Goal: Find specific page/section: Find specific page/section

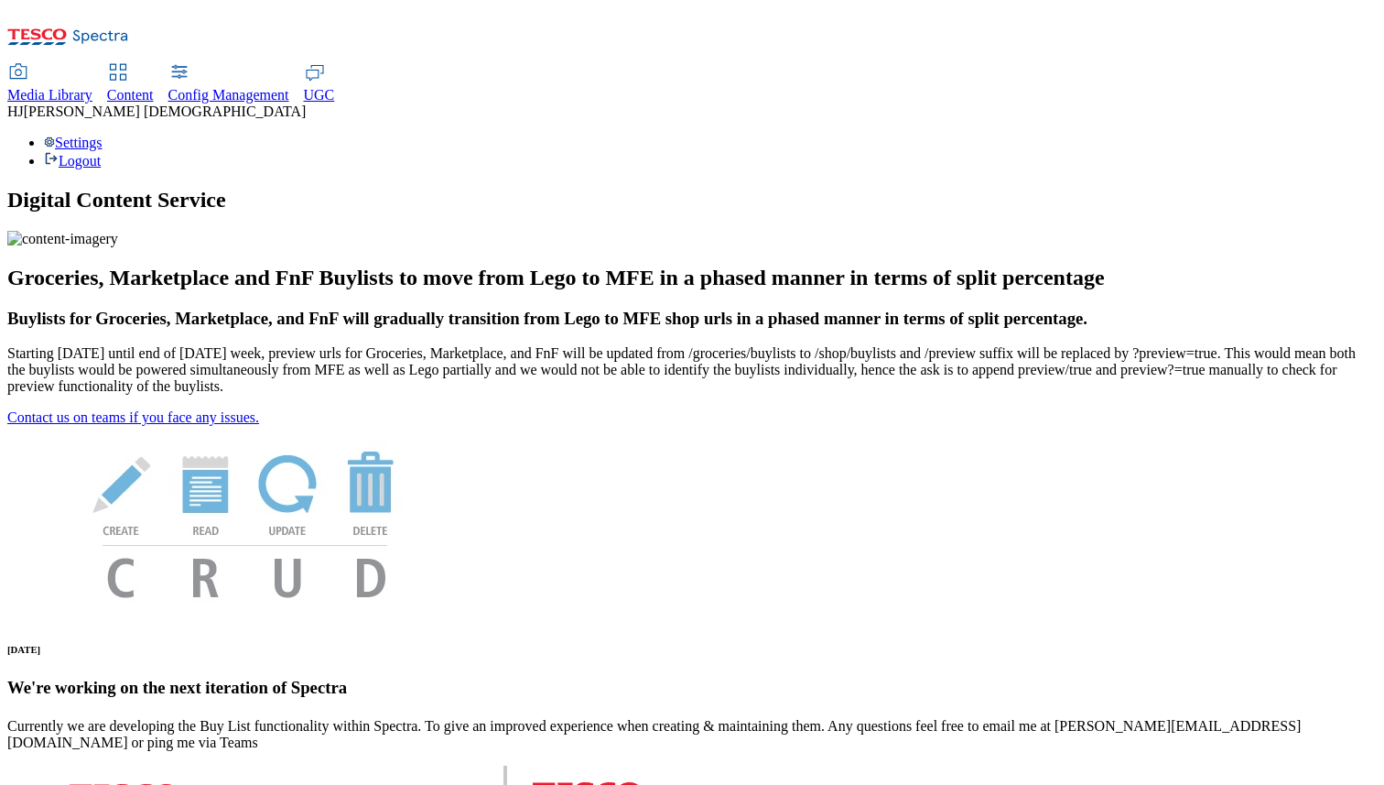
click at [92, 87] on span "Media Library" at bounding box center [49, 95] width 85 height 16
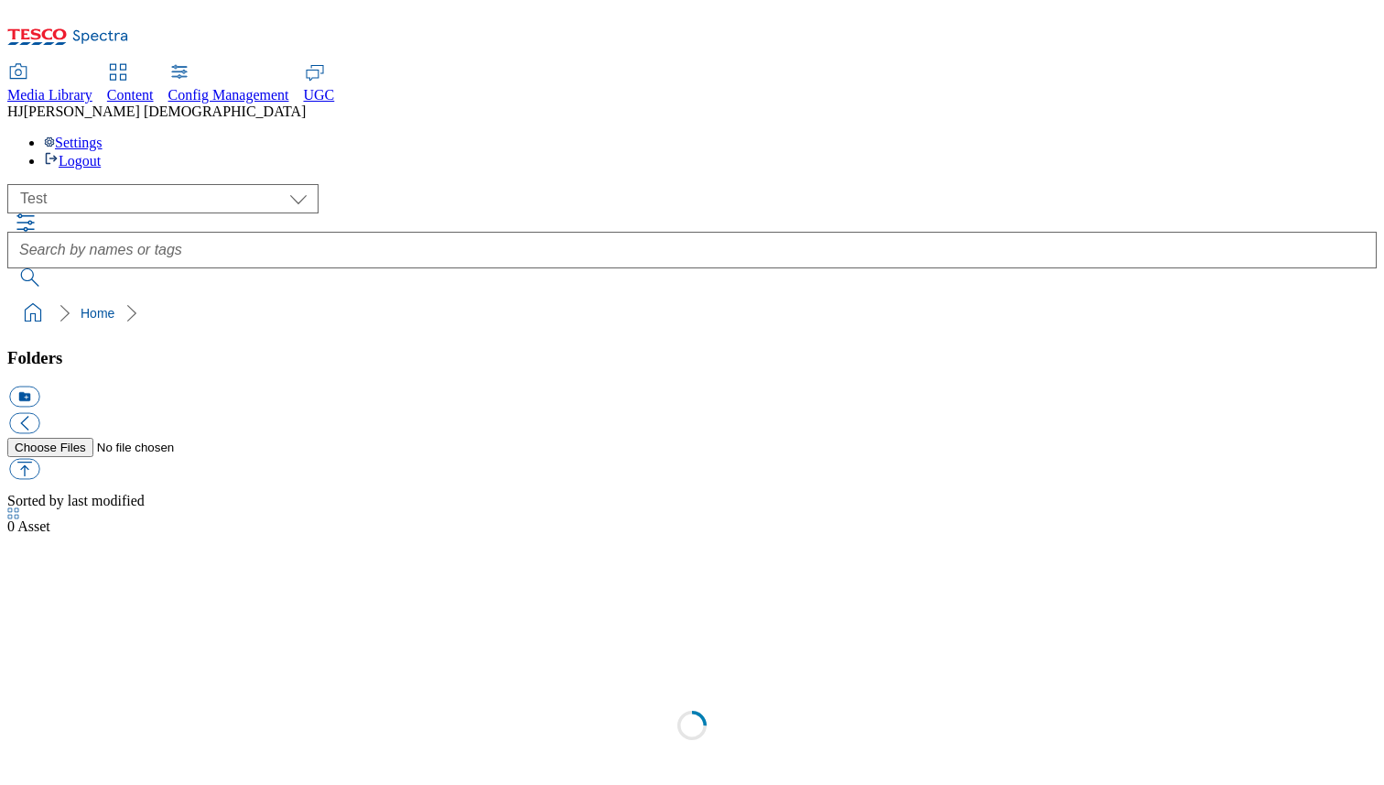
scroll to position [1, 0]
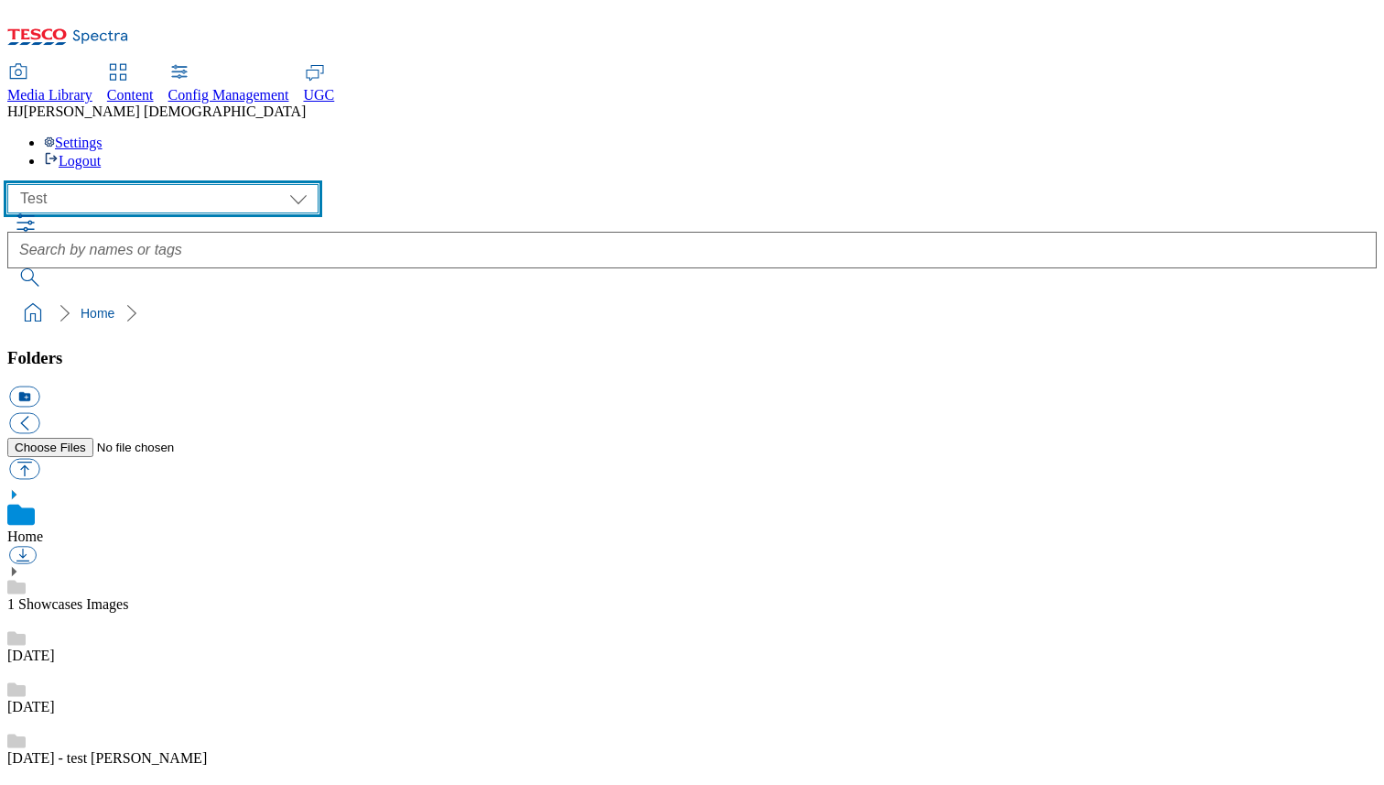
click at [213, 184] on select "All all CE Clubcard Boost UK Clubcard Marketing Clubcard ROI clubcard-boost-uk …" at bounding box center [162, 198] width 311 height 29
click at [13, 184] on select "All all CE Clubcard Boost UK Clubcard Marketing Clubcard ROI clubcard-boost-uk …" at bounding box center [162, 198] width 311 height 29
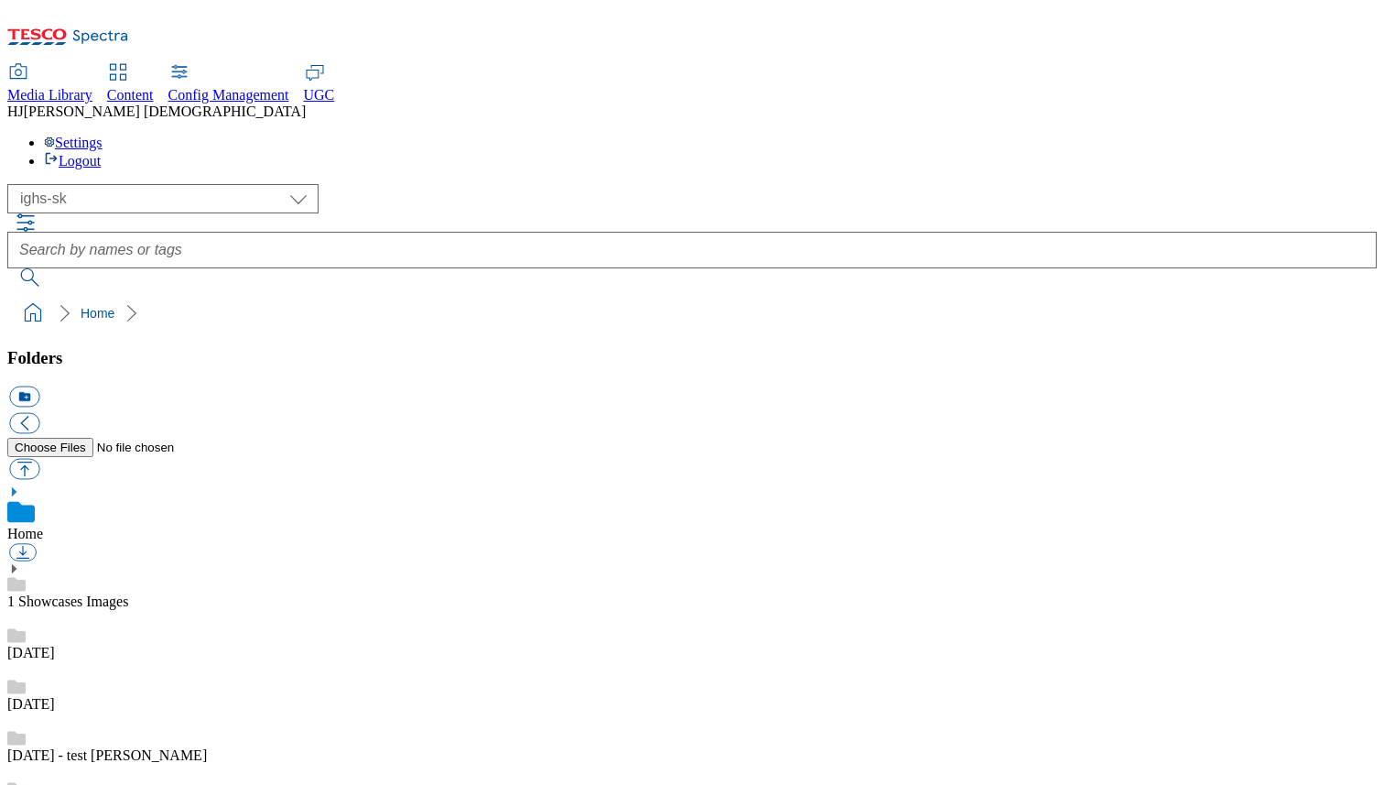
click at [128, 593] on link "1 Showcases Images" at bounding box center [67, 601] width 121 height 16
click at [43, 528] on link "Home" at bounding box center [25, 536] width 36 height 16
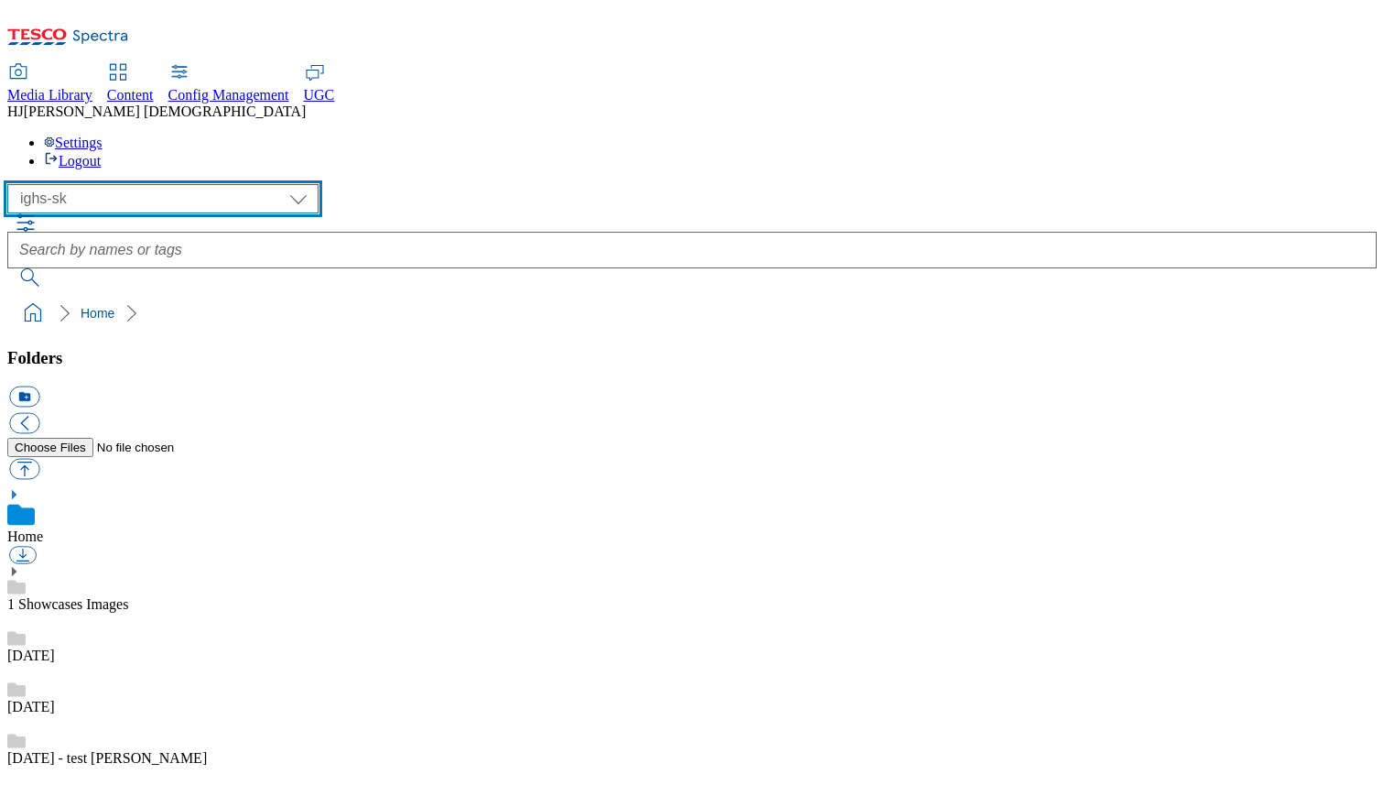
click at [213, 184] on select "All all CE Clubcard Boost UK Clubcard Marketing Clubcard ROI clubcard-boost-uk …" at bounding box center [162, 198] width 311 height 29
click at [13, 184] on select "All all CE Clubcard Boost UK Clubcard Marketing Clubcard ROI clubcard-boost-uk …" at bounding box center [162, 198] width 311 height 29
click at [221, 184] on select "All all CE Clubcard Boost UK Clubcard Marketing Clubcard ROI clubcard-boost-uk …" at bounding box center [162, 198] width 311 height 29
click at [13, 184] on select "All all CE Clubcard Boost UK Clubcard Marketing Clubcard ROI clubcard-boost-uk …" at bounding box center [162, 198] width 311 height 29
click at [219, 184] on select "All all CE Clubcard Boost UK Clubcard Marketing Clubcard ROI clubcard-boost-uk …" at bounding box center [162, 198] width 311 height 29
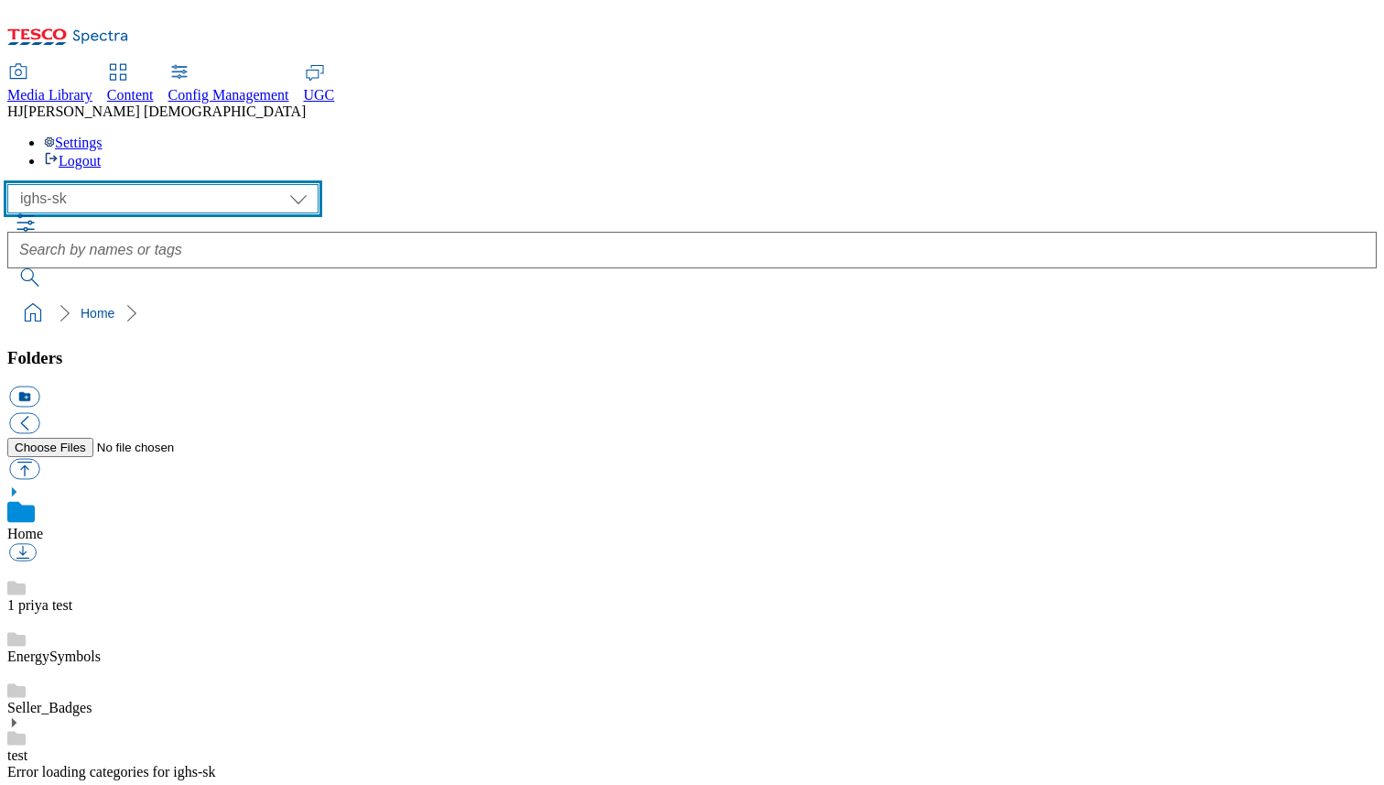
click at [13, 184] on select "All all CE Clubcard Boost UK Clubcard Marketing Clubcard ROI clubcard-boost-uk …" at bounding box center [162, 198] width 311 height 29
click at [220, 184] on select "All all CE Clubcard Boost UK Clubcard Marketing Clubcard ROI clubcard-boost-uk …" at bounding box center [162, 198] width 311 height 29
click at [13, 184] on select "All all CE Clubcard Boost UK Clubcard Marketing Clubcard ROI clubcard-boost-uk …" at bounding box center [162, 198] width 311 height 29
click at [224, 184] on select "All all CE Clubcard Boost UK Clubcard Marketing Clubcard ROI clubcard-boost-uk …" at bounding box center [162, 198] width 311 height 29
click at [221, 184] on select "All all CE Clubcard Boost UK Clubcard Marketing Clubcard ROI clubcard-boost-uk …" at bounding box center [162, 198] width 311 height 29
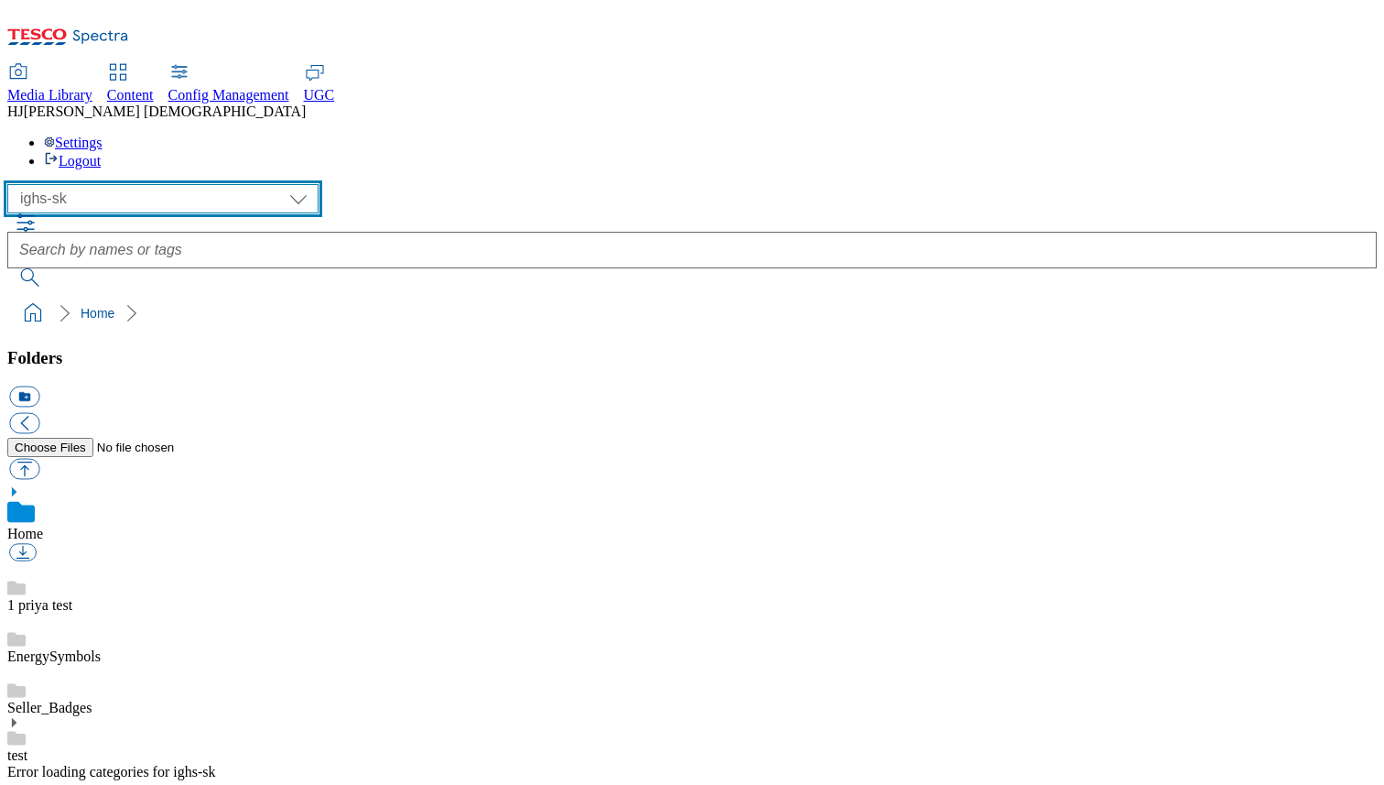
click at [13, 184] on select "All all CE Clubcard Boost UK Clubcard Marketing Clubcard ROI clubcard-boost-uk …" at bounding box center [162, 198] width 311 height 29
click at [217, 184] on select "All all CE Clubcard Boost UK Clubcard Marketing Clubcard ROI clubcard-boost-uk …" at bounding box center [162, 198] width 311 height 29
select select "ighs-sk"
click at [13, 184] on select "All all CE Clubcard Boost UK Clubcard Marketing Clubcard ROI clubcard-boost-uk …" at bounding box center [162, 198] width 311 height 29
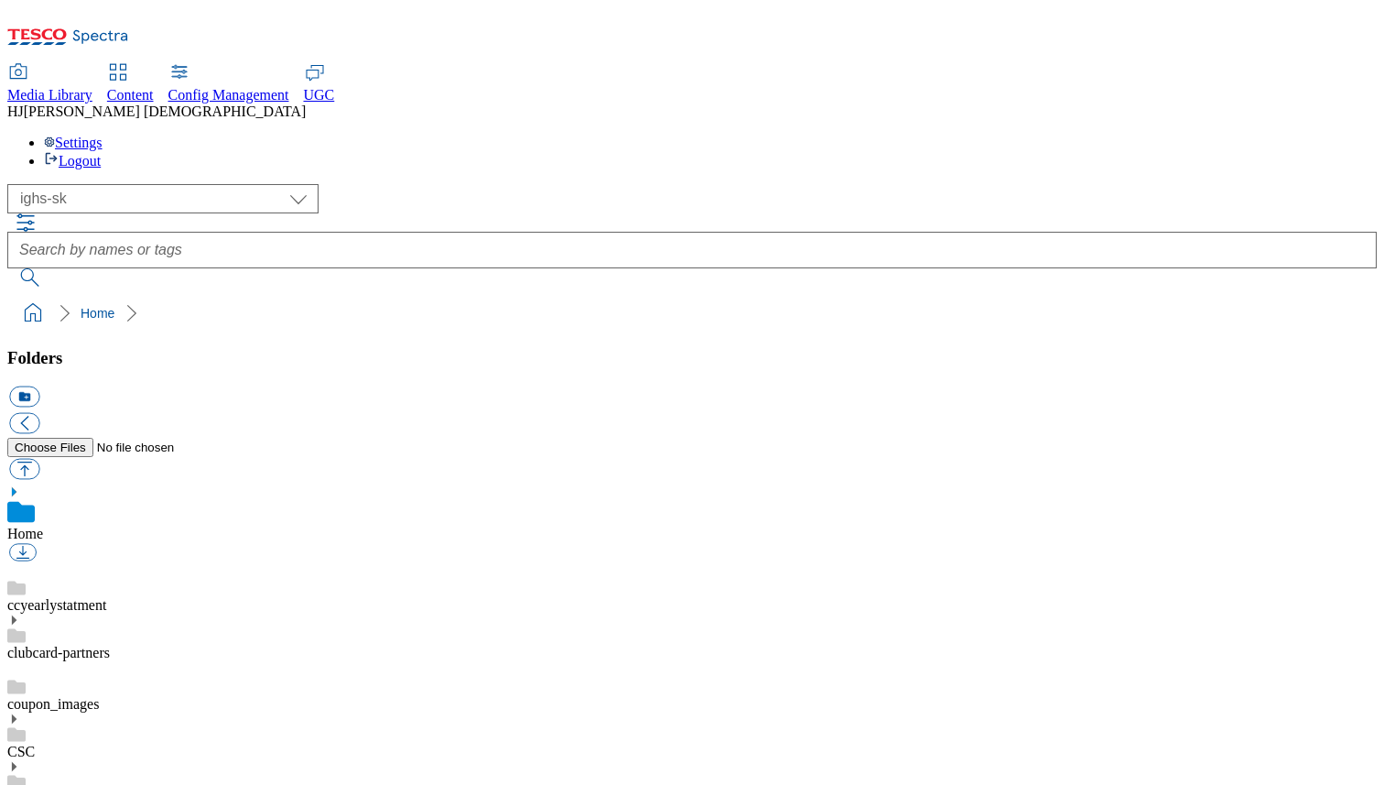
click at [16, 762] on use at bounding box center [14, 766] width 5 height 9
click at [49, 784] on link "Images" at bounding box center [28, 799] width 42 height 16
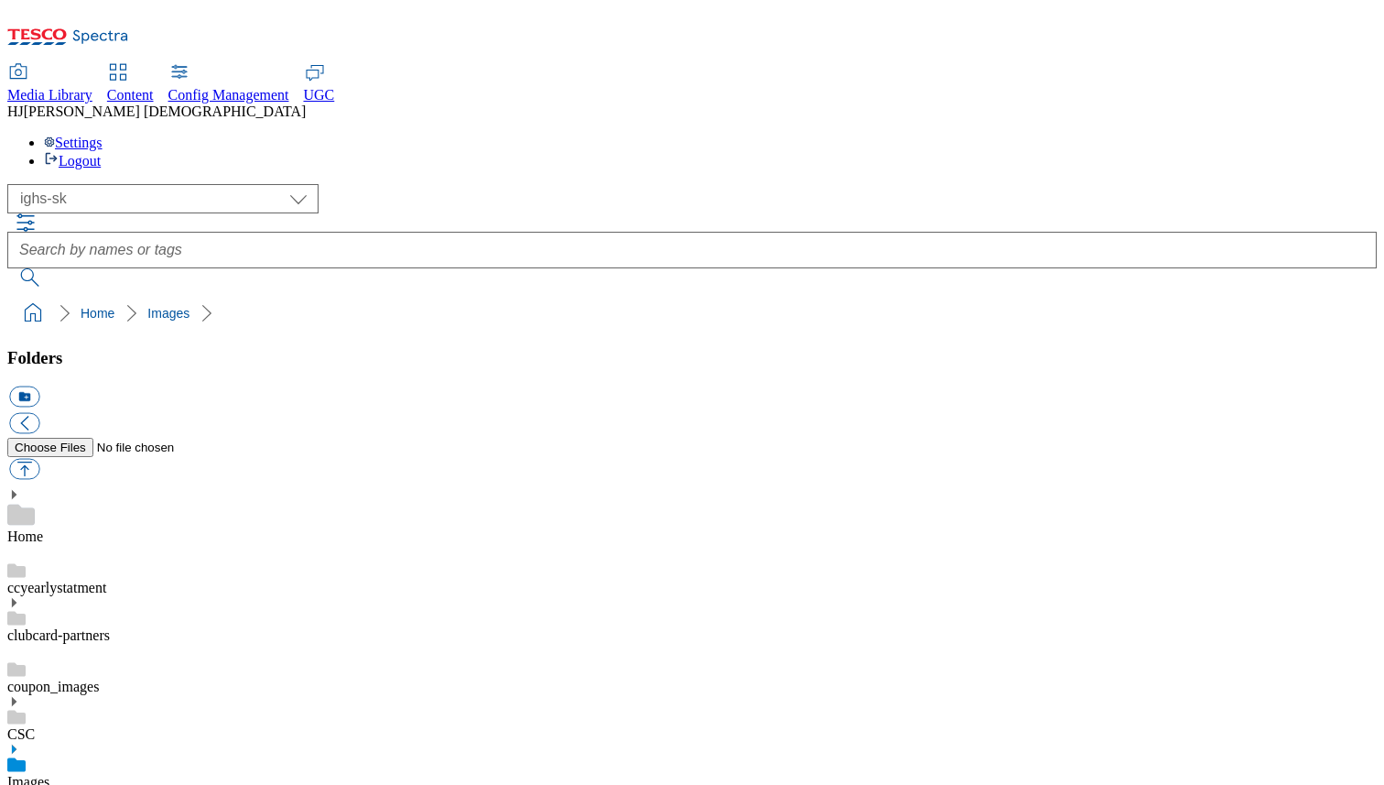
click at [99, 678] on link "coupon_images" at bounding box center [53, 686] width 92 height 16
click at [110, 627] on link "clubcard-partners" at bounding box center [58, 635] width 103 height 16
click at [20, 596] on icon at bounding box center [13, 602] width 13 height 13
click at [16, 595] on use at bounding box center [14, 599] width 5 height 9
click at [99, 577] on link "ccyearlystatment" at bounding box center [56, 585] width 99 height 16
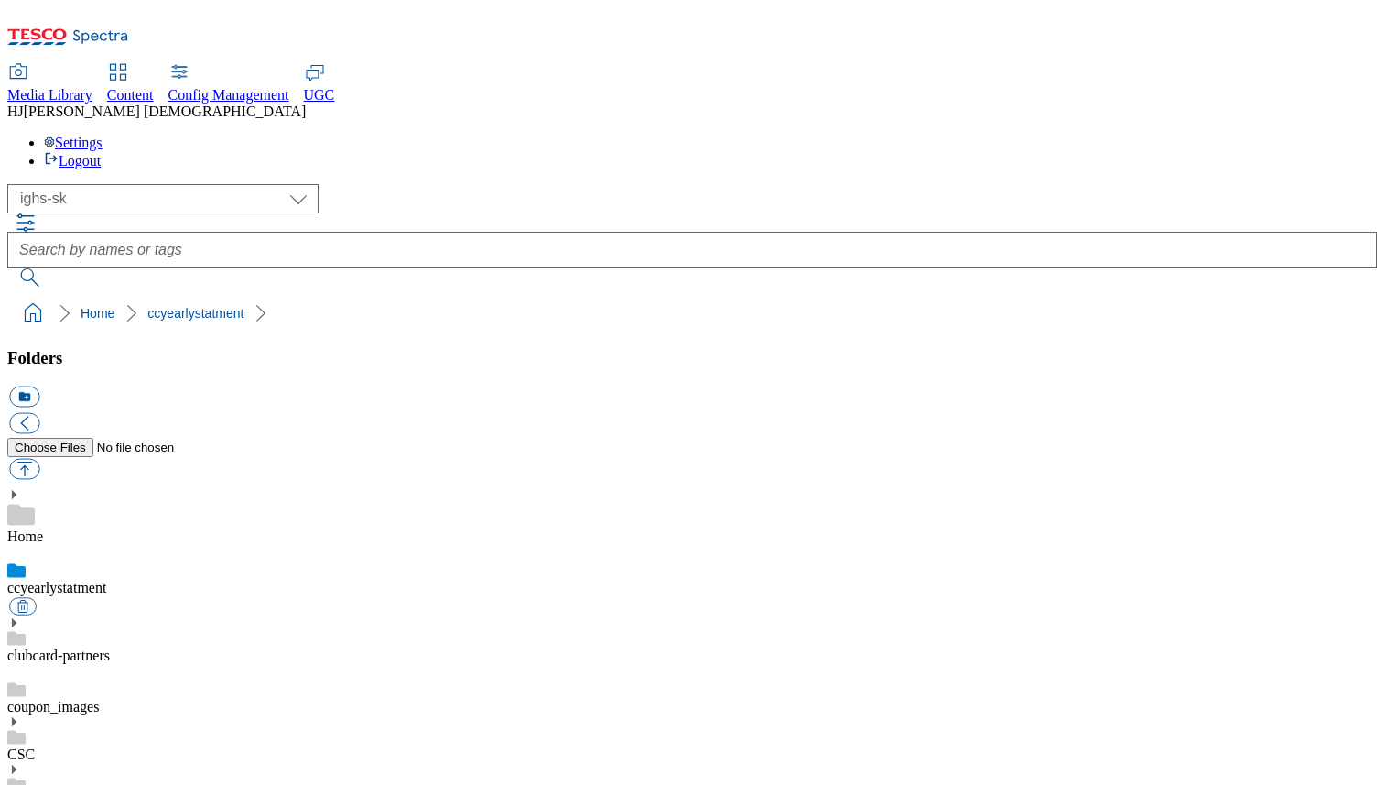
click at [20, 743] on icon at bounding box center [13, 749] width 13 height 13
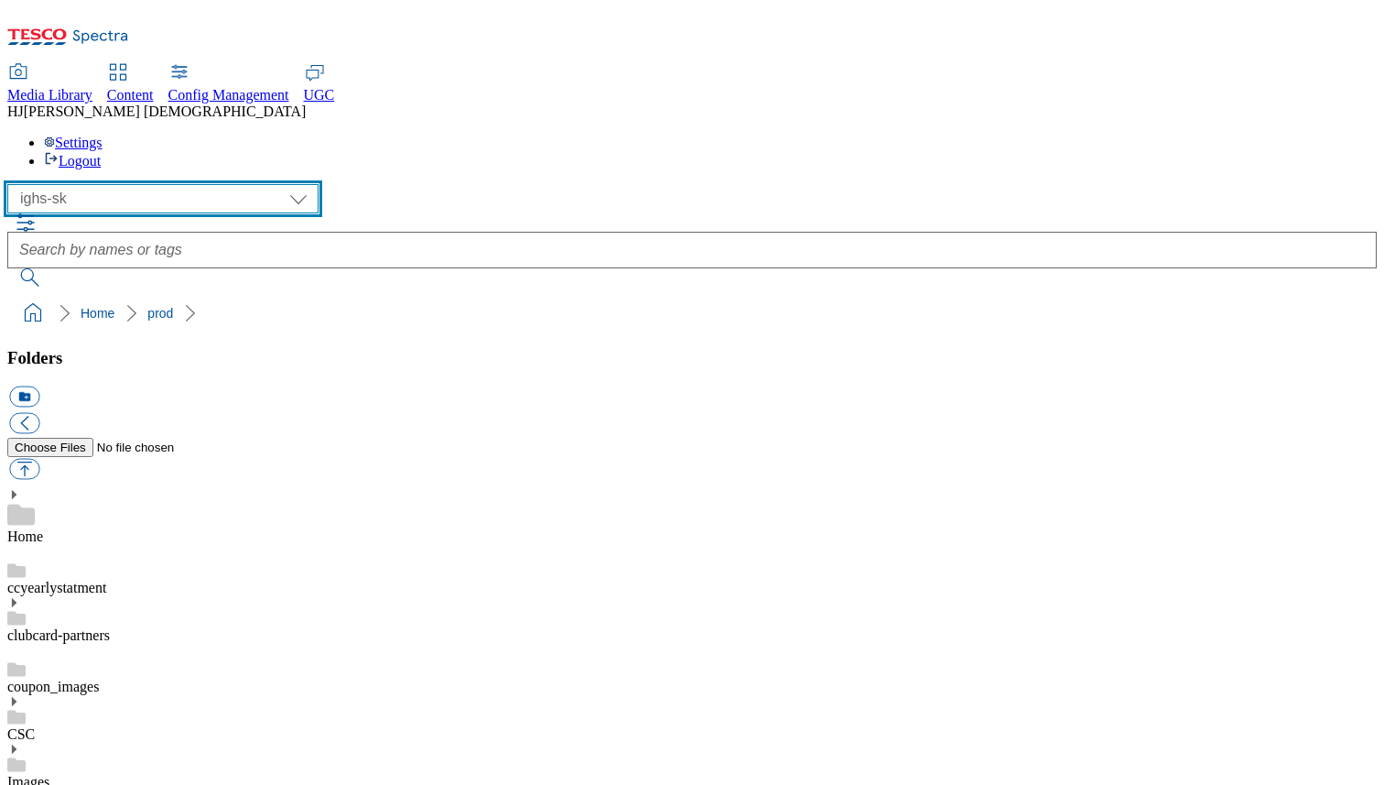
click at [219, 184] on select "All all CE Clubcard Boost UK Clubcard Marketing Clubcard ROI clubcard-boost-uk …" at bounding box center [162, 198] width 311 height 29
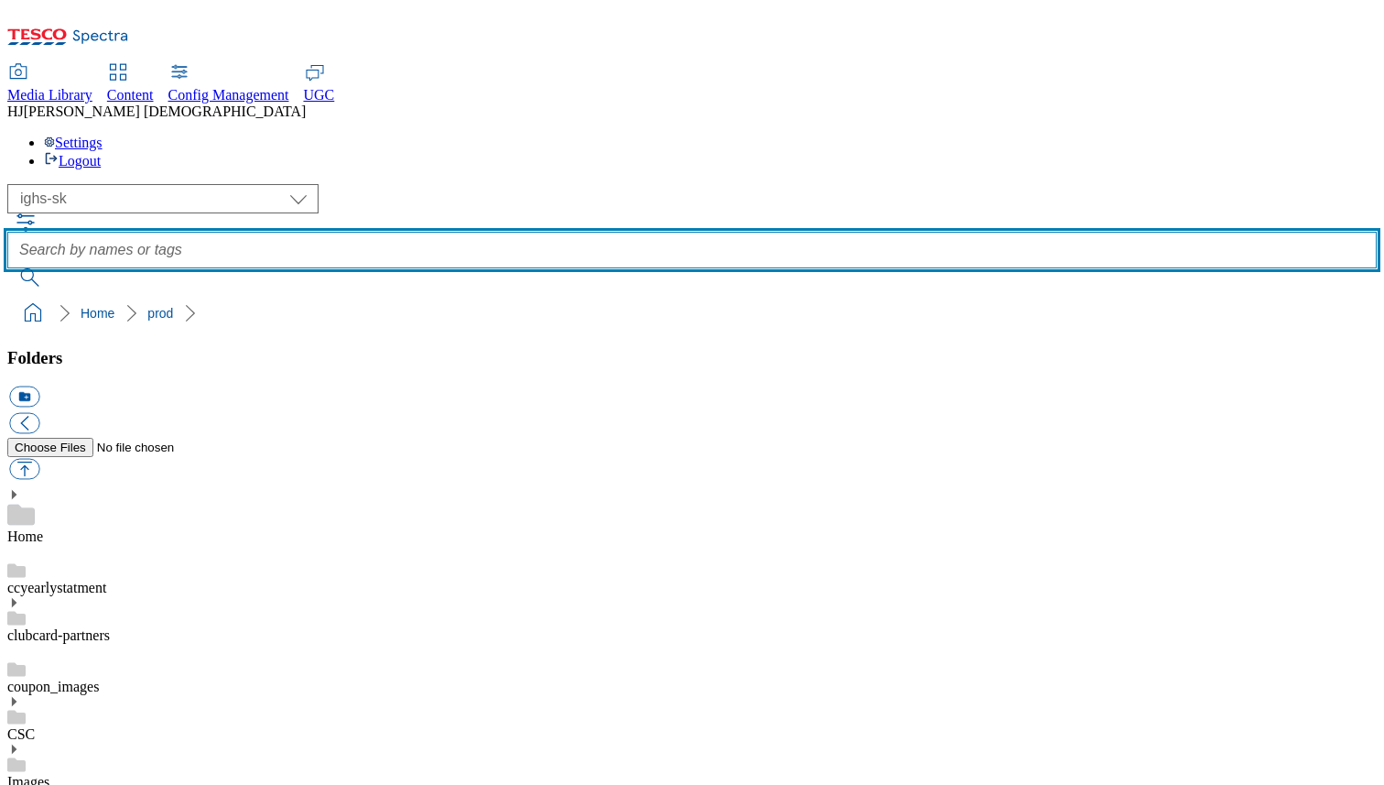
click at [679, 232] on input "text" at bounding box center [692, 250] width 1370 height 37
type input "bakery"
click at [7, 268] on button "submit" at bounding box center [31, 277] width 48 height 18
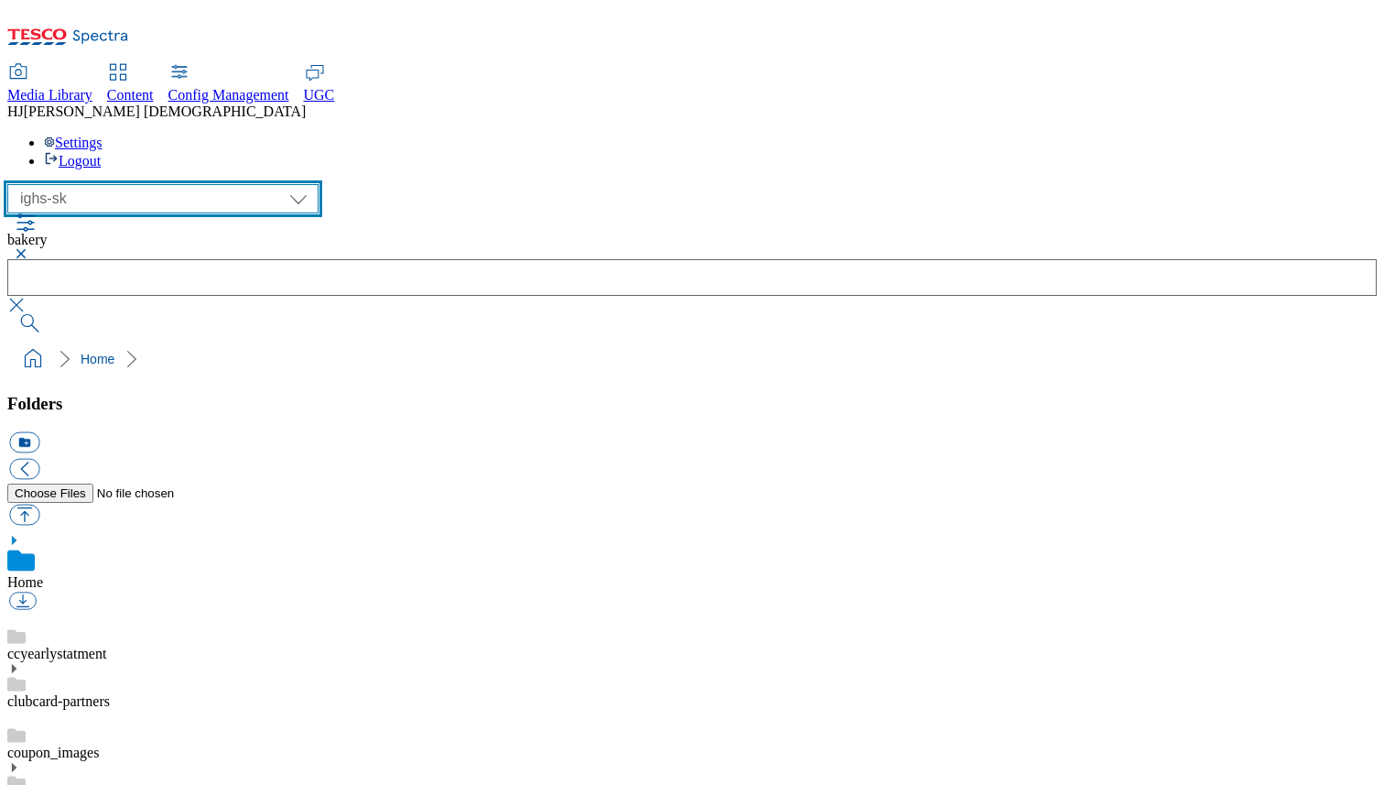
click at [218, 184] on select "All all CE Clubcard Boost UK Clubcard Marketing Clubcard ROI clubcard-boost-uk …" at bounding box center [162, 198] width 311 height 29
click at [13, 184] on select "All all CE Clubcard Boost UK Clubcard Marketing Clubcard ROI clubcard-boost-uk …" at bounding box center [162, 198] width 311 height 29
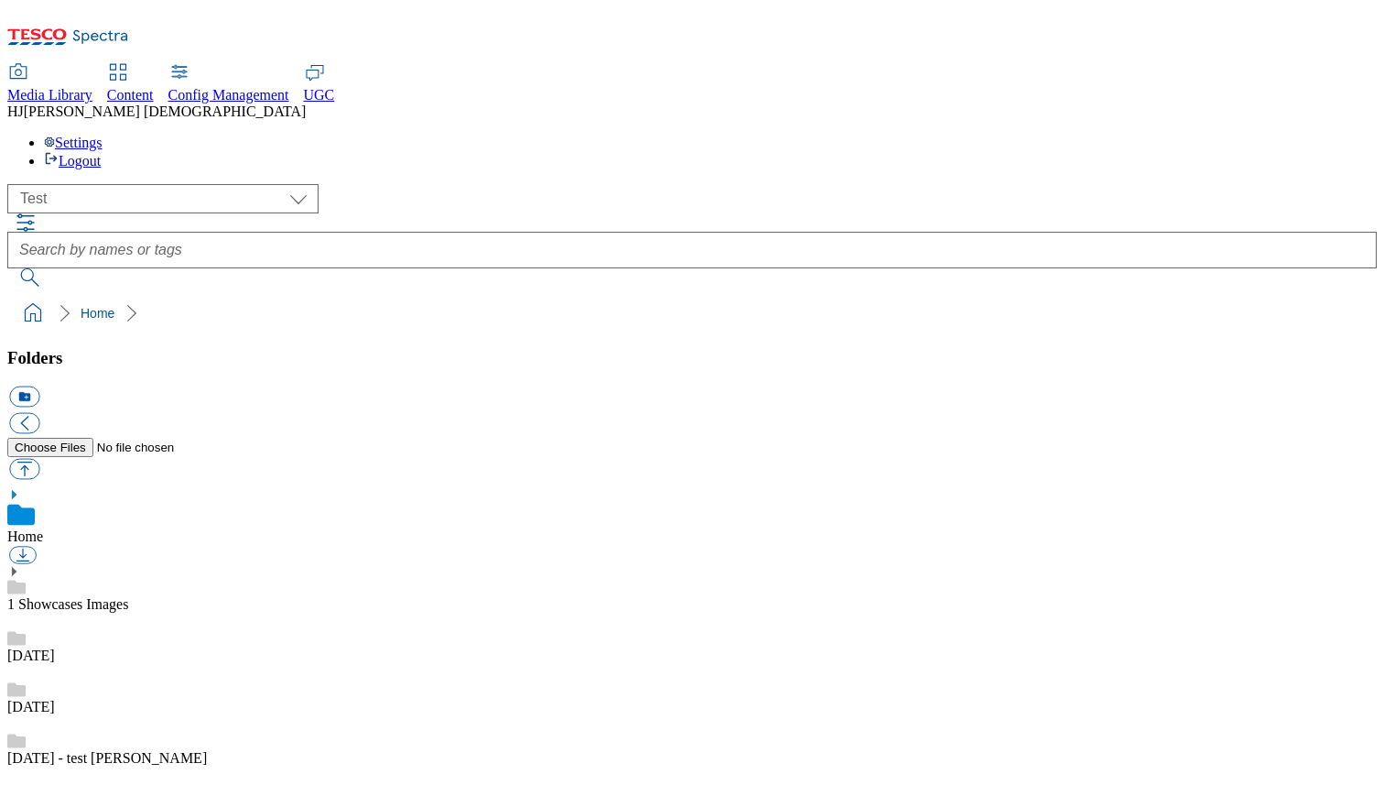
click at [121, 596] on link "1 Showcases Images" at bounding box center [67, 604] width 121 height 16
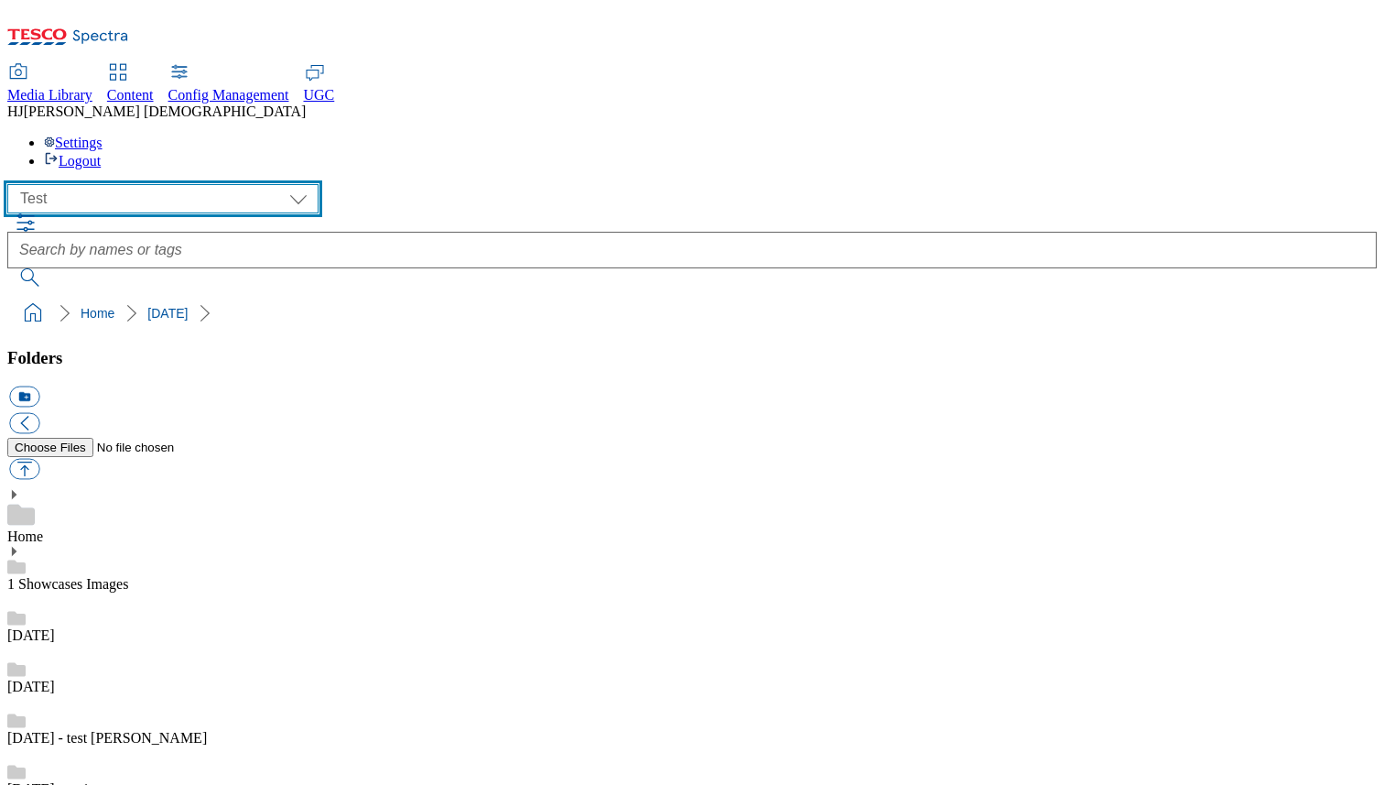
click at [212, 184] on select "All all CE Clubcard Boost UK Clubcard Marketing Clubcard ROI clubcard-boost-uk …" at bounding box center [162, 198] width 311 height 29
select select "flare-marketplace"
click at [13, 184] on select "All all CE Clubcard Boost UK Clubcard Marketing Clubcard ROI clubcard-boost-uk …" at bounding box center [162, 198] width 311 height 29
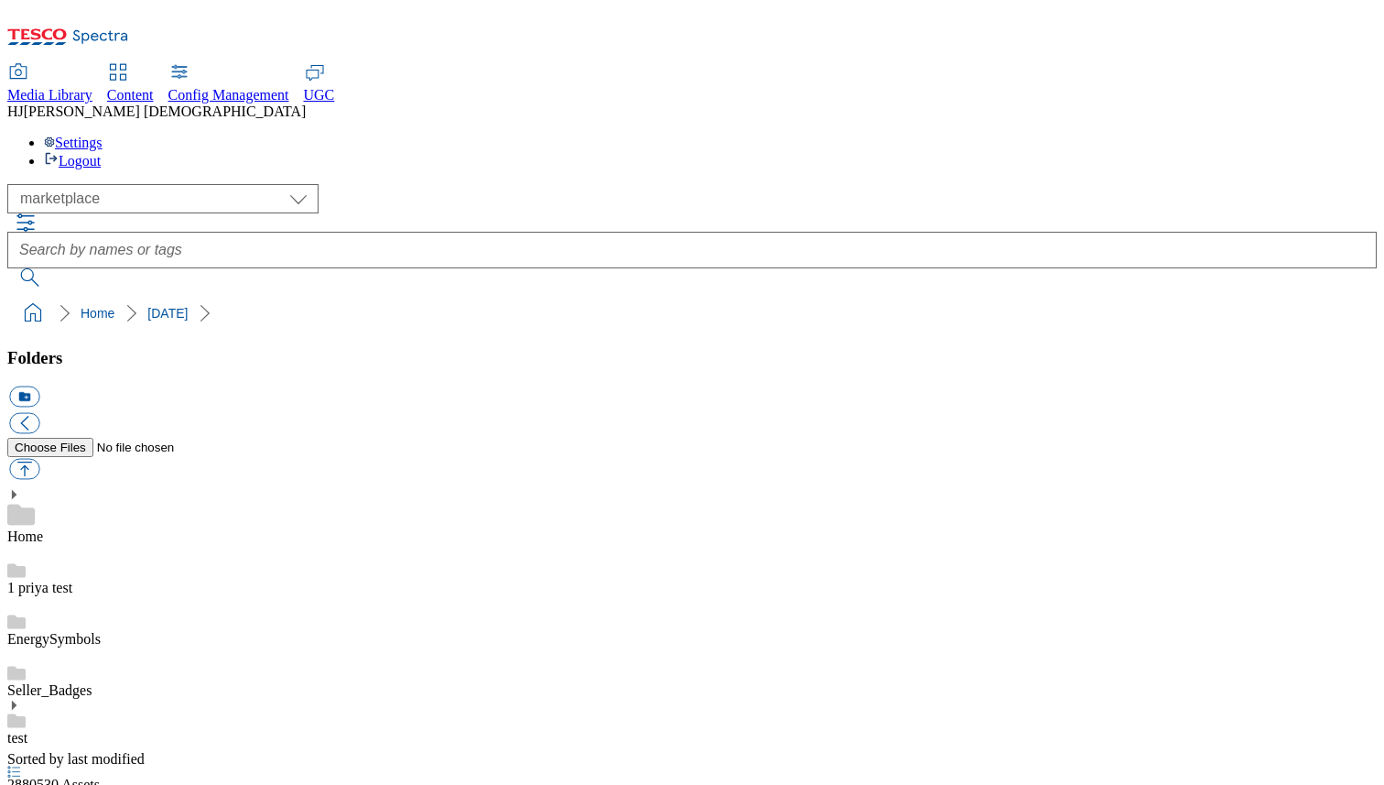
click at [72, 580] on link "1 priya test" at bounding box center [39, 588] width 65 height 16
click at [20, 719] on icon at bounding box center [13, 725] width 13 height 13
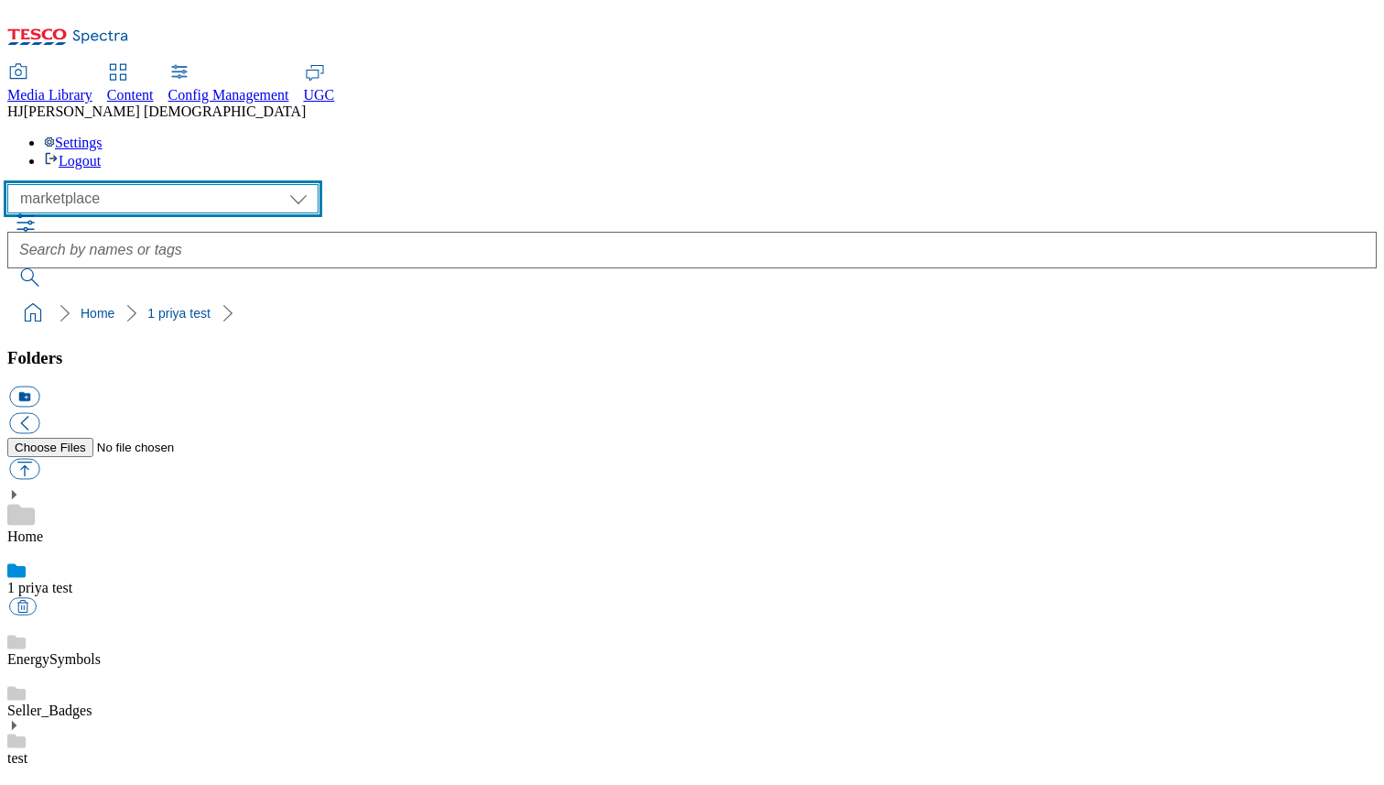
click at [222, 184] on select "All all CE Clubcard Boost UK Clubcard Marketing Clubcard ROI clubcard-boost-uk …" at bounding box center [162, 198] width 311 height 29
click at [217, 184] on select "All all CE Clubcard Boost UK Clubcard Marketing Clubcard ROI clubcard-boost-uk …" at bounding box center [162, 198] width 311 height 29
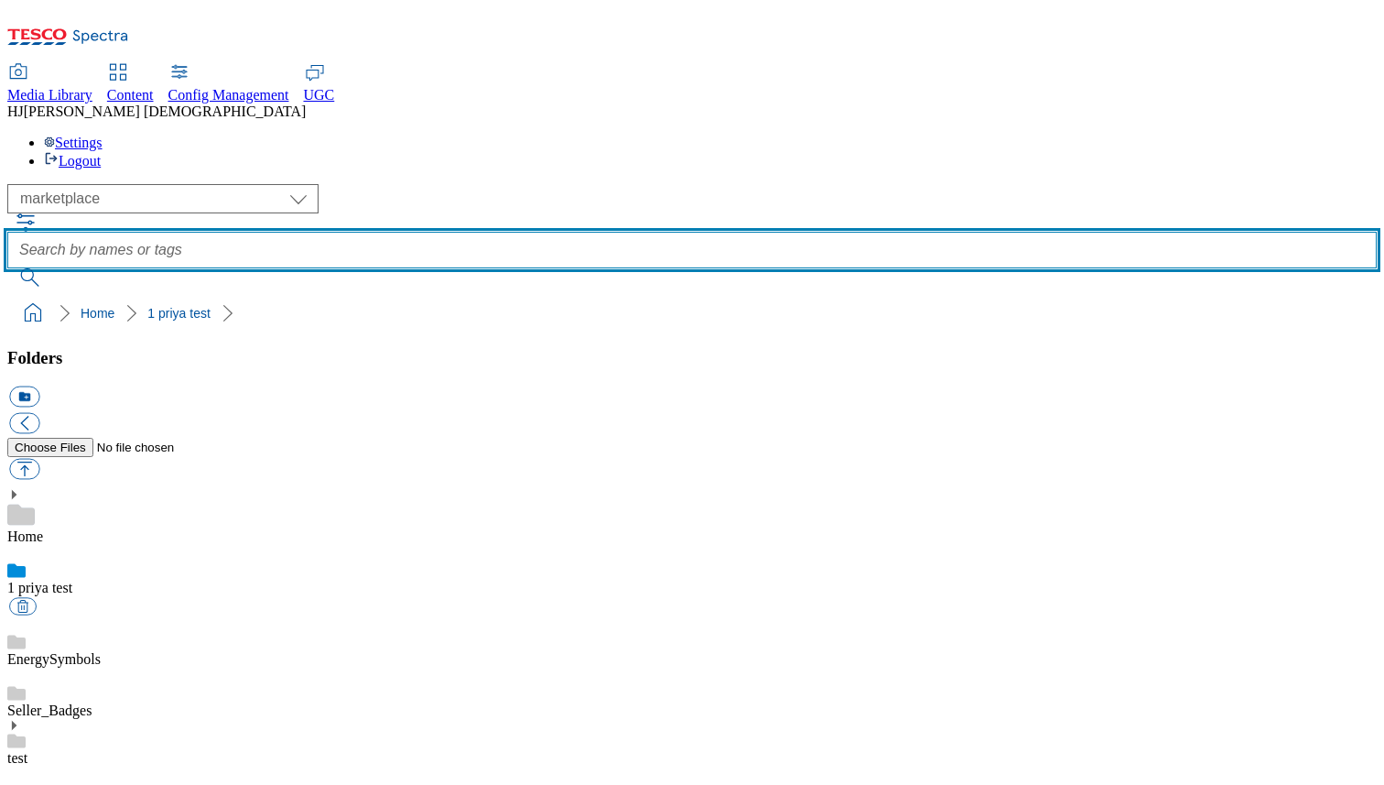
click at [657, 232] on input "text" at bounding box center [692, 250] width 1370 height 37
paste input "rounded_super_department_bakery"
type input "rounded_super_department_bakery"
click at [7, 268] on button "submit" at bounding box center [31, 277] width 48 height 18
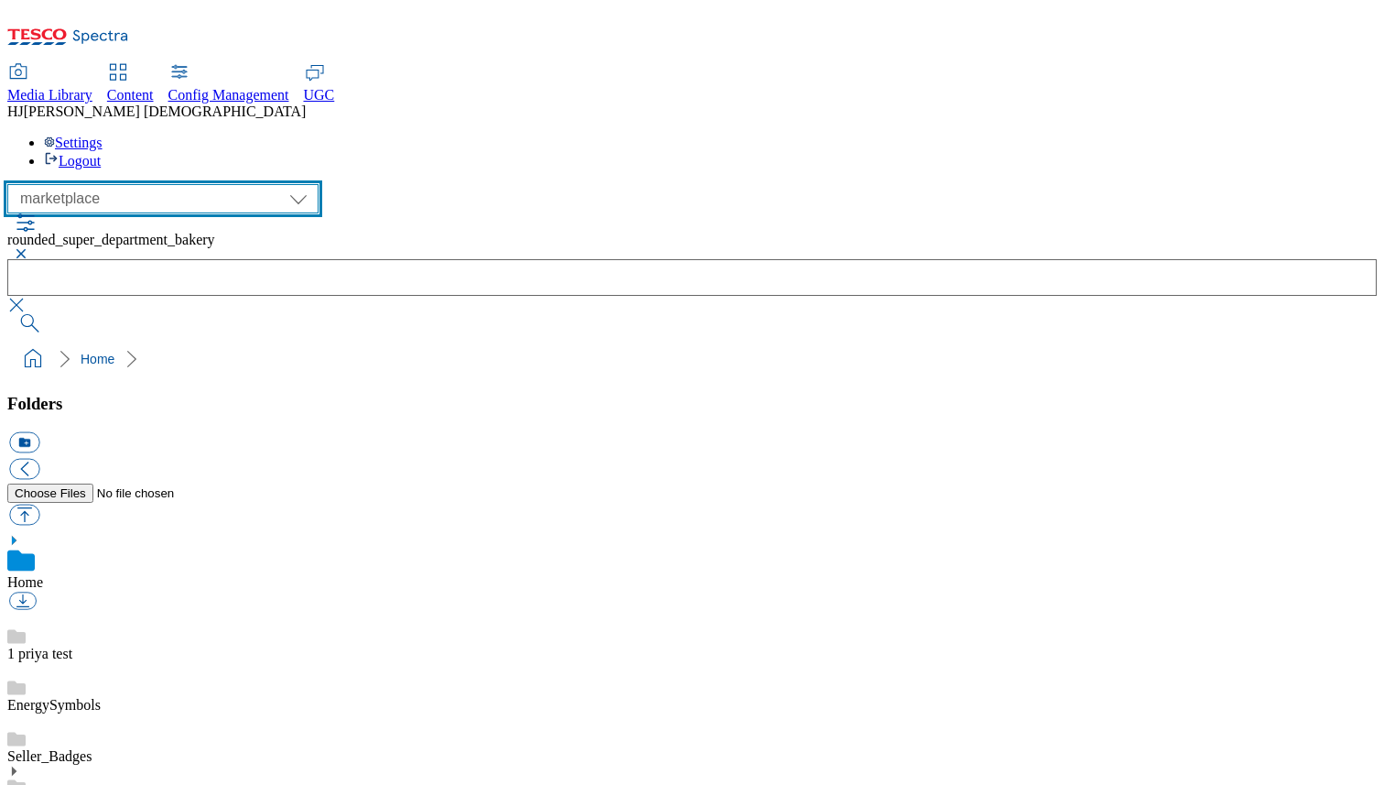
click at [220, 184] on select "All all CE Clubcard Boost UK Clubcard Marketing Clubcard ROI clubcard-boost-uk …" at bounding box center [162, 198] width 311 height 29
select select "ighs-sk"
click at [13, 184] on select "All all CE Clubcard Boost UK Clubcard Marketing Clubcard ROI clubcard-boost-uk …" at bounding box center [162, 198] width 311 height 29
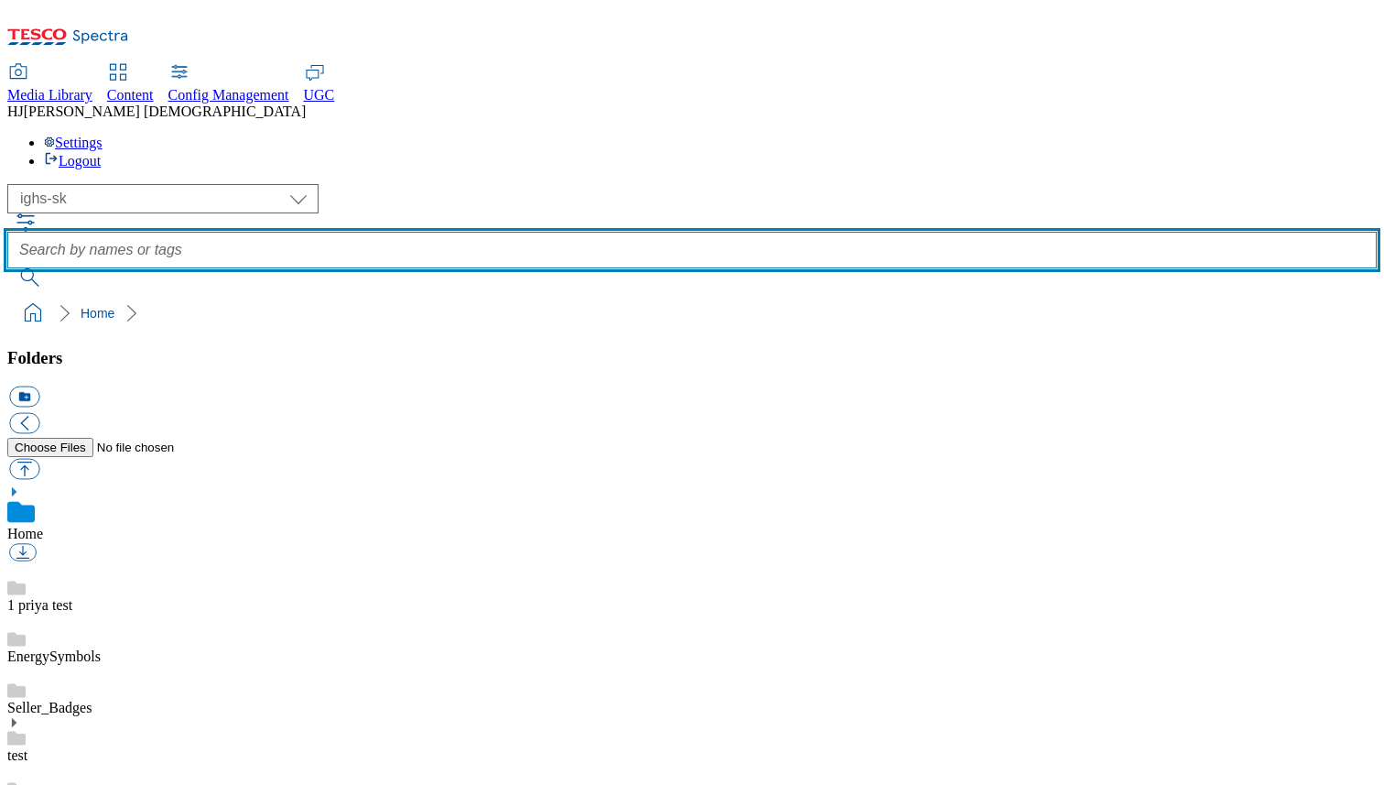
click at [700, 232] on input "text" at bounding box center [692, 250] width 1370 height 37
paste input "rounded_super_department_bakery"
type input "rounded_super_department_bakery"
click at [7, 268] on button "submit" at bounding box center [31, 277] width 48 height 18
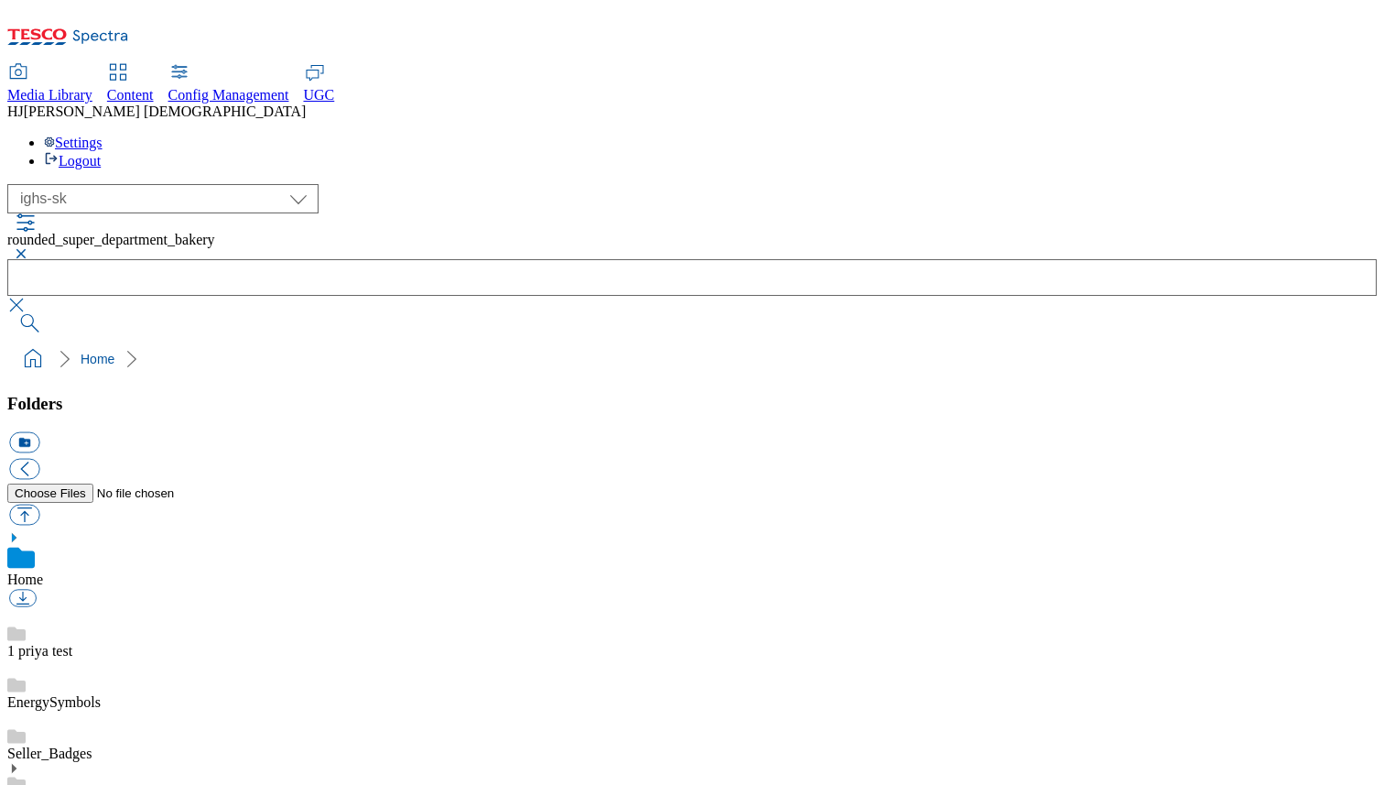
click at [29, 248] on button "button" at bounding box center [18, 253] width 22 height 11
